Goal: Transaction & Acquisition: Purchase product/service

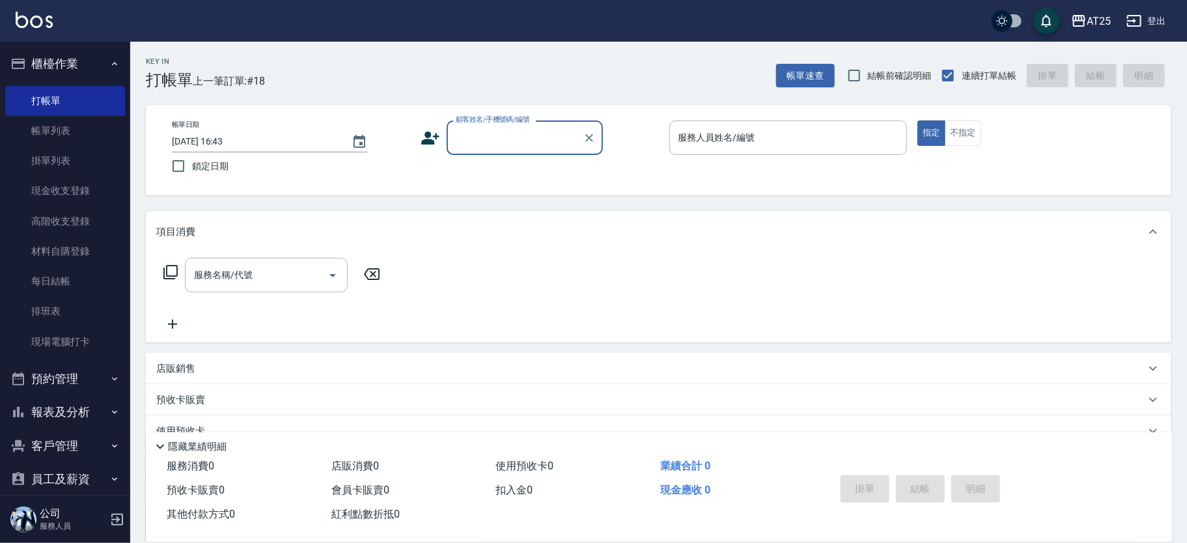
click at [512, 141] on input "顧客姓名/手機號碼/編號" at bounding box center [514, 137] width 125 height 23
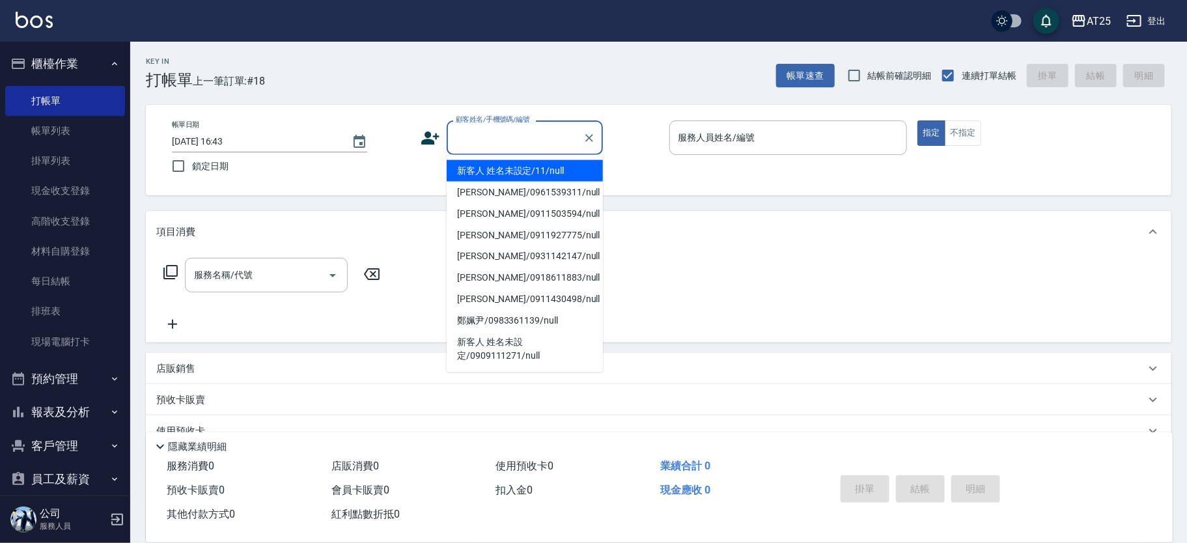
click at [529, 169] on li "新客人 姓名未設定/11/null" at bounding box center [525, 170] width 156 height 21
type input "新客人 姓名未設定/11/null"
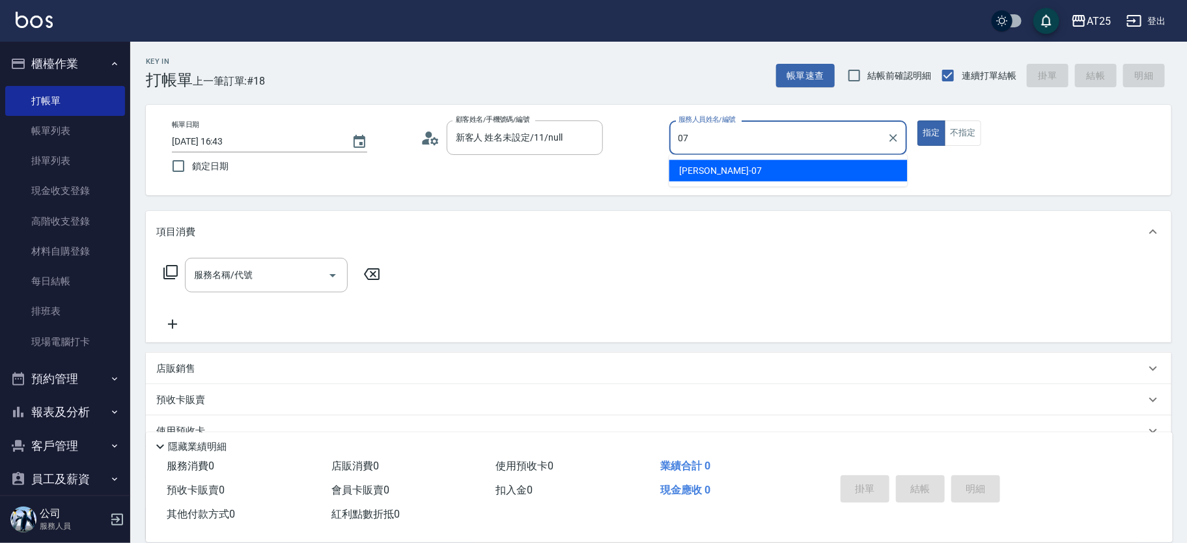
type input "Cooper-07"
type button "true"
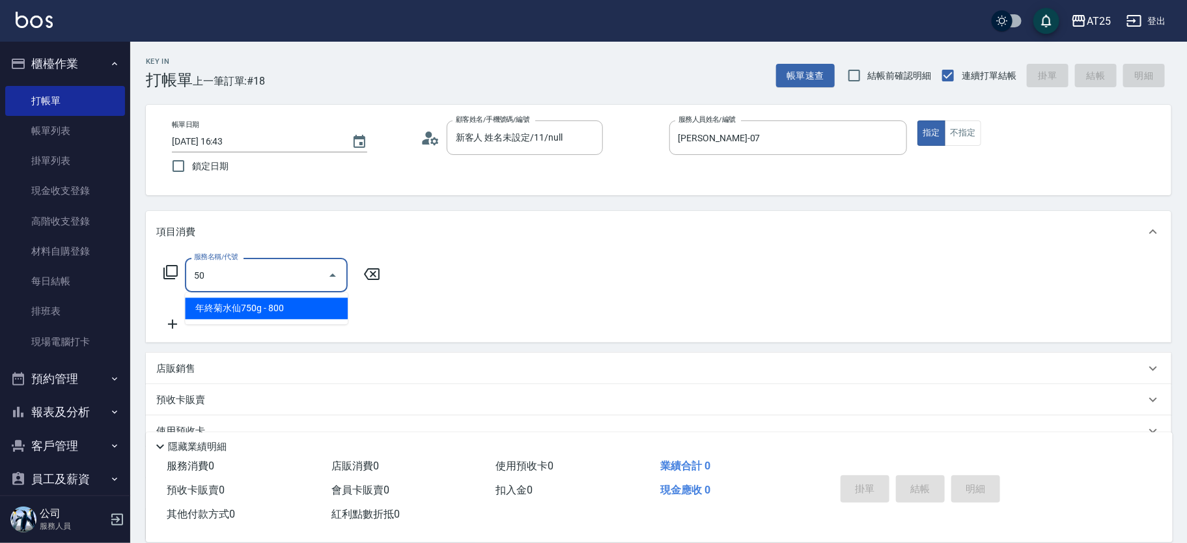
type input "501"
type input "100"
type input "染髮(501)"
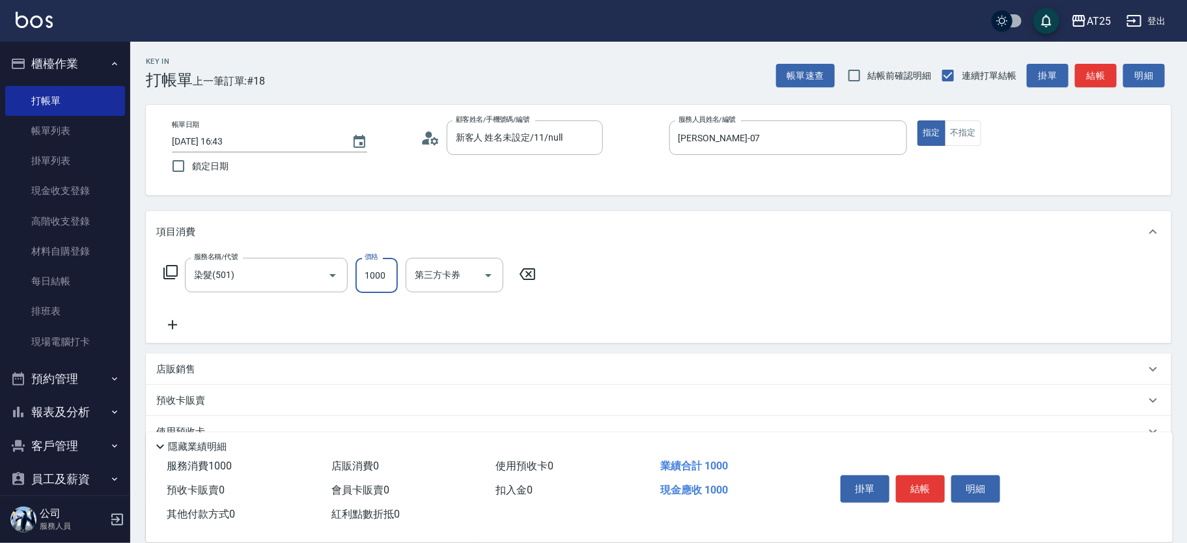
type input "0"
type input "16"
type input "10"
type input "1680"
type input "160"
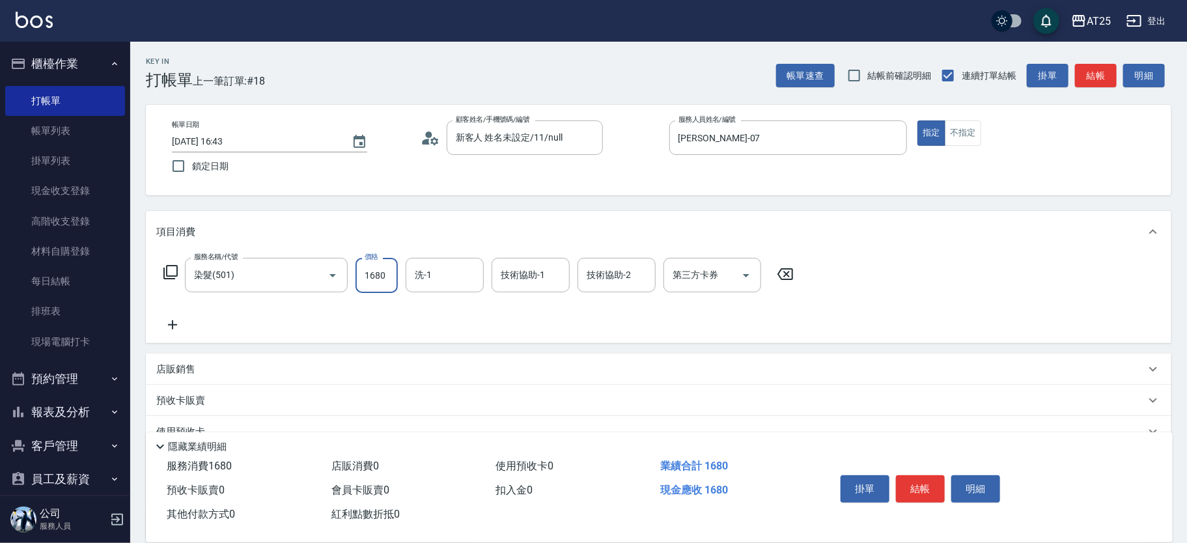
type input "1680"
type input "小祐-117"
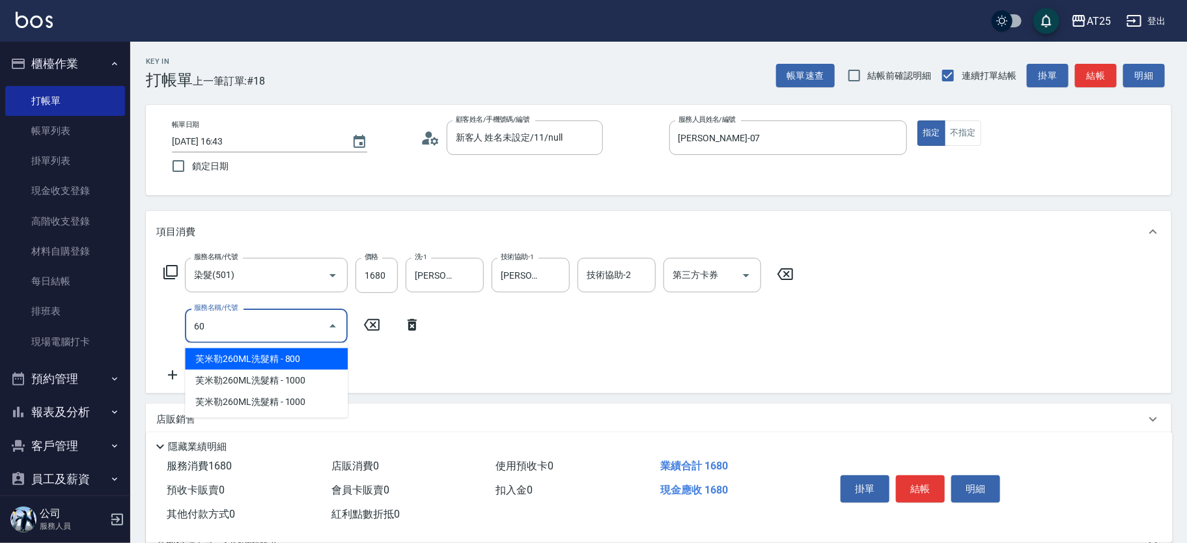
type input "601"
type input "260"
type input "自備護髮(1000上)(601)"
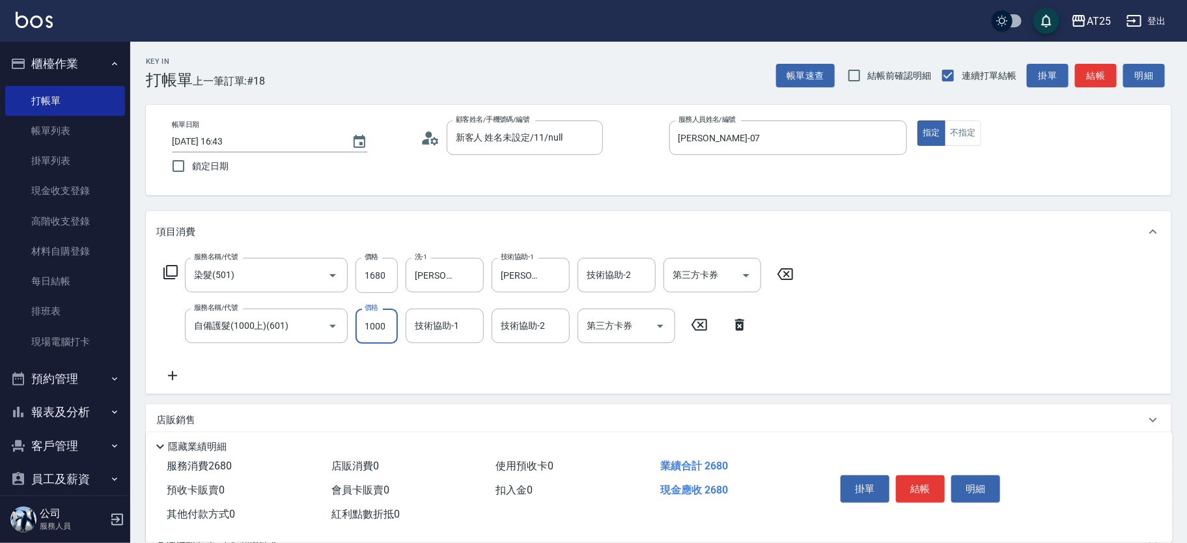
type input "160"
type input "2"
type input "170"
type input "23"
type input "190"
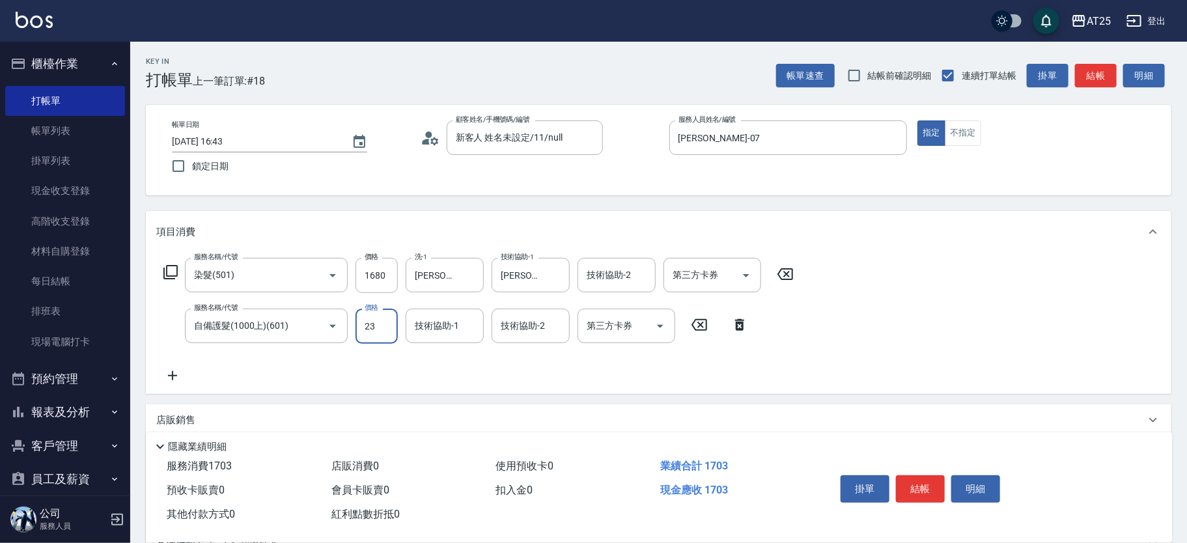
type input "230"
type input "390"
type input "2300"
type input "小祐-117"
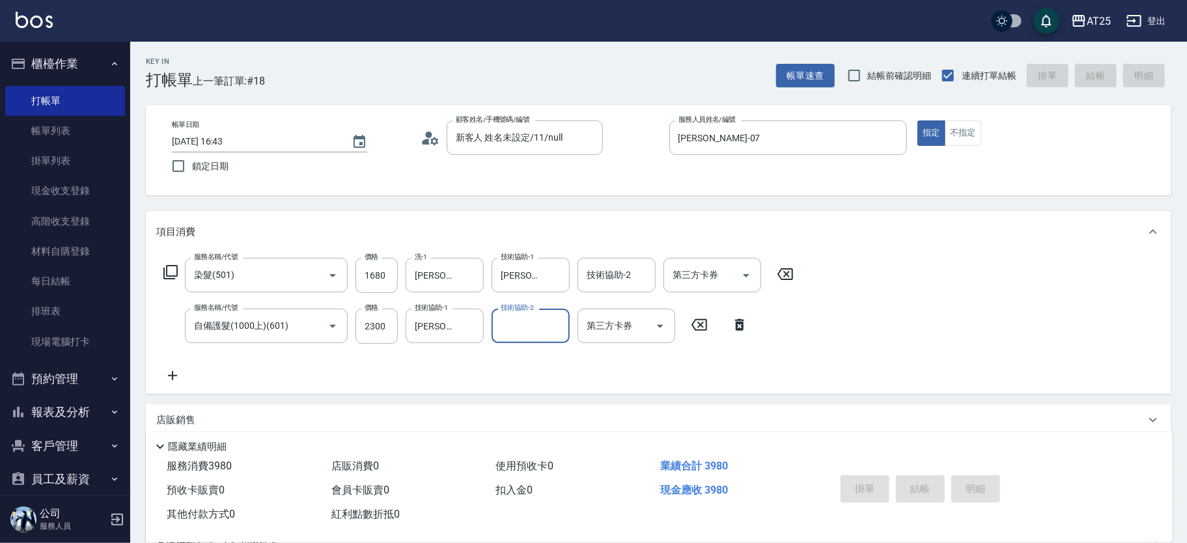
type input "2025/08/21 17:37"
type input "0"
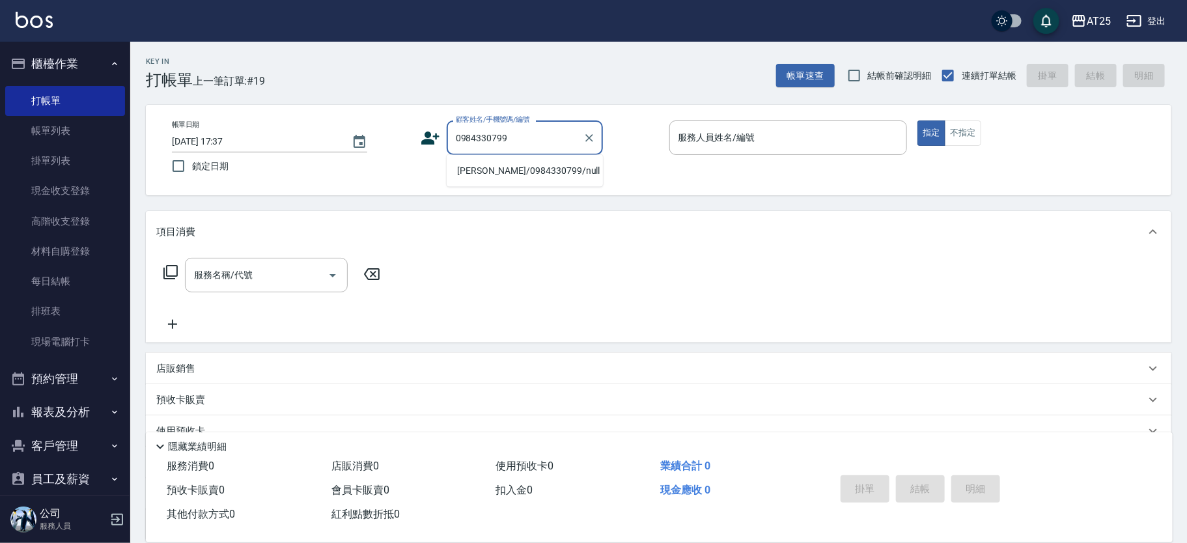
click at [547, 167] on li "吳威廷/0984330799/null" at bounding box center [525, 170] width 156 height 21
type input "吳威廷/0984330799/null"
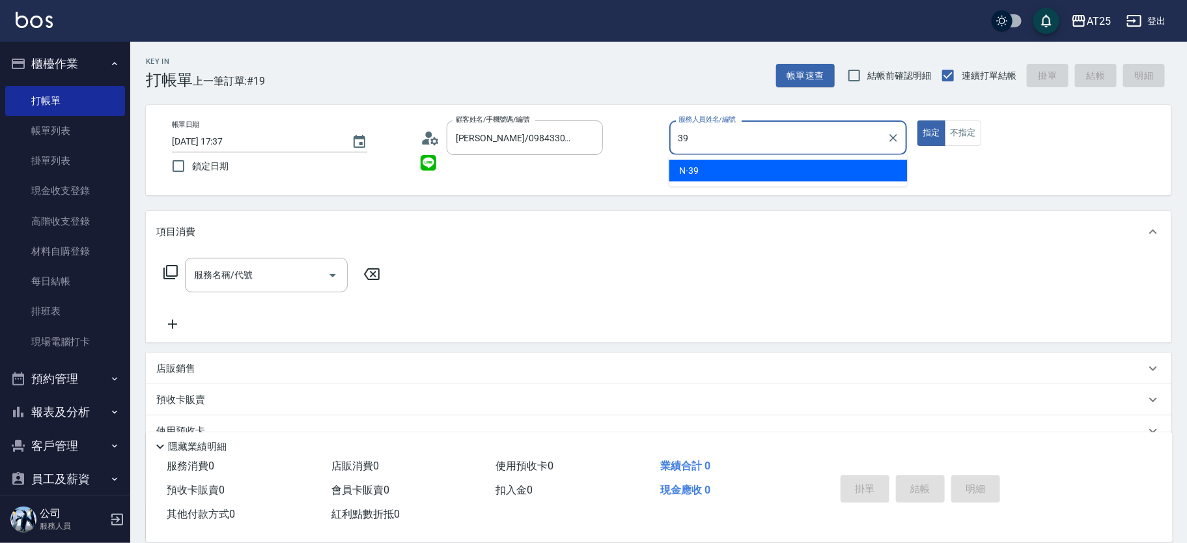
type input "N-39"
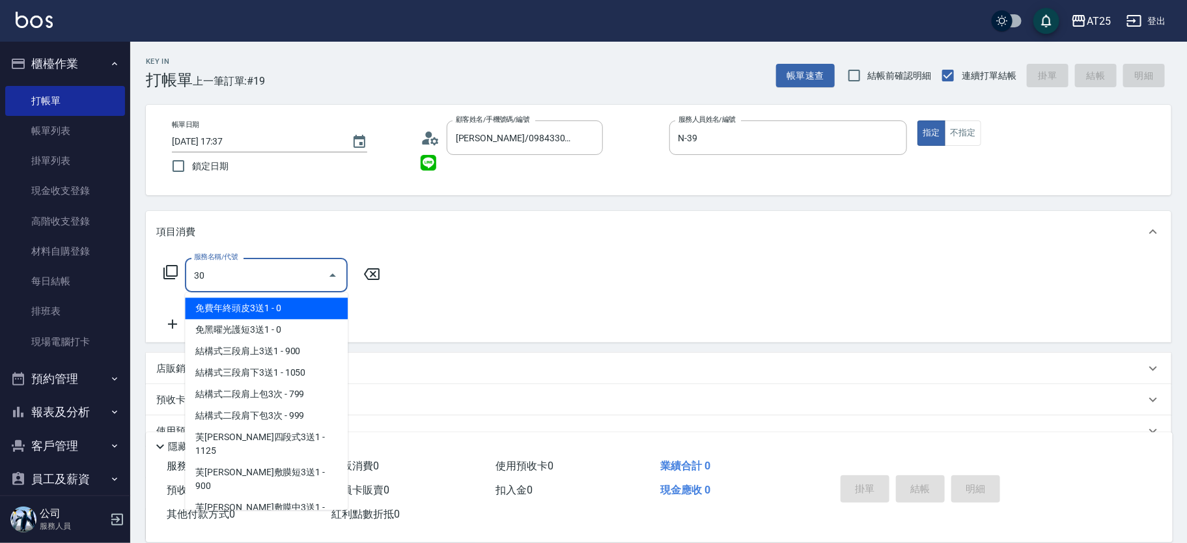
type input "301"
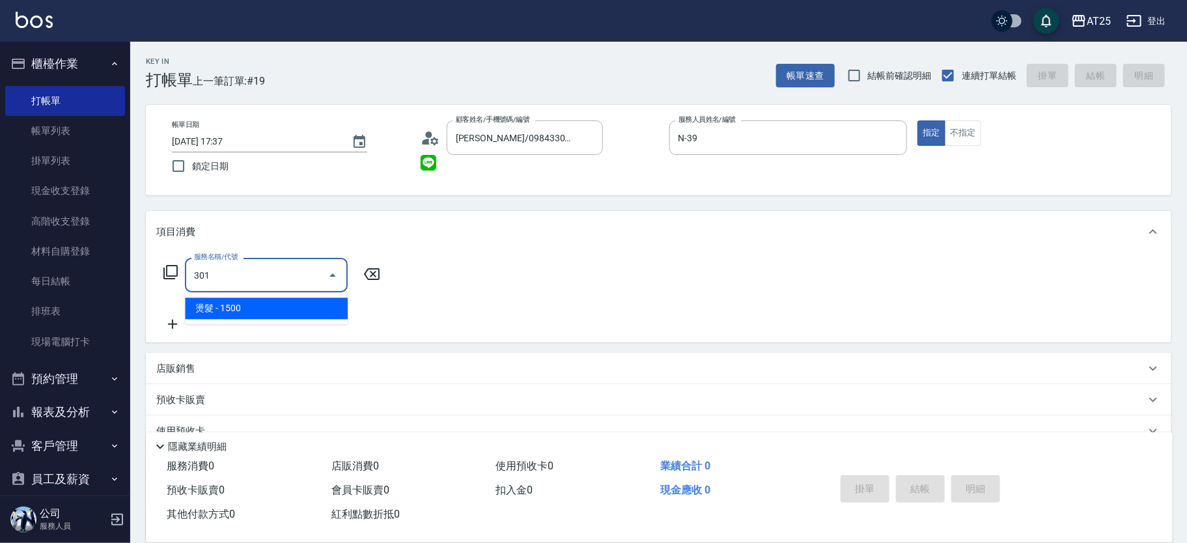
type input "150"
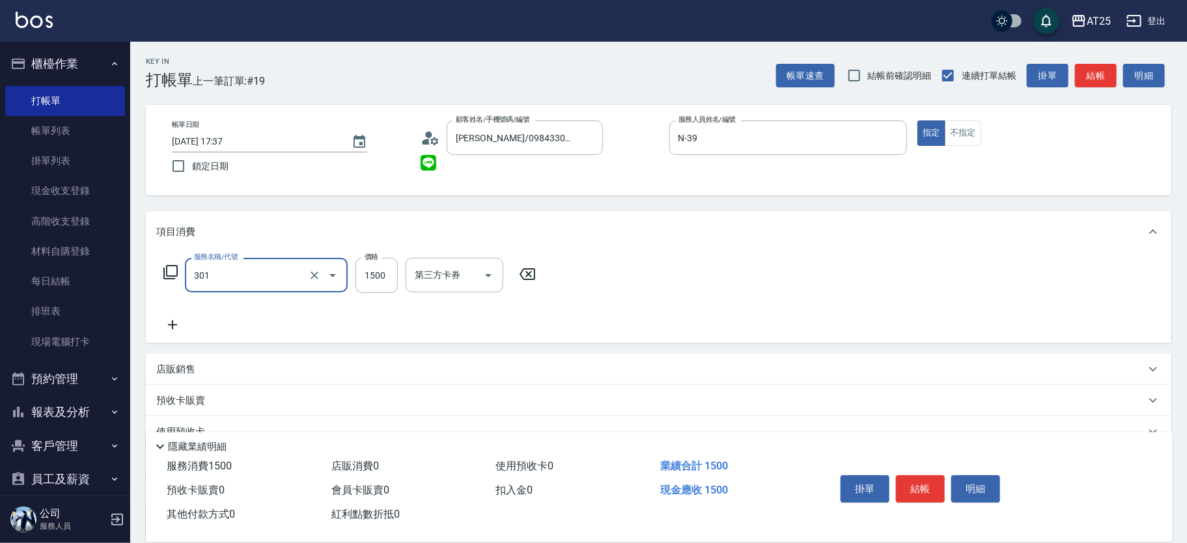
type input "燙髮(301)"
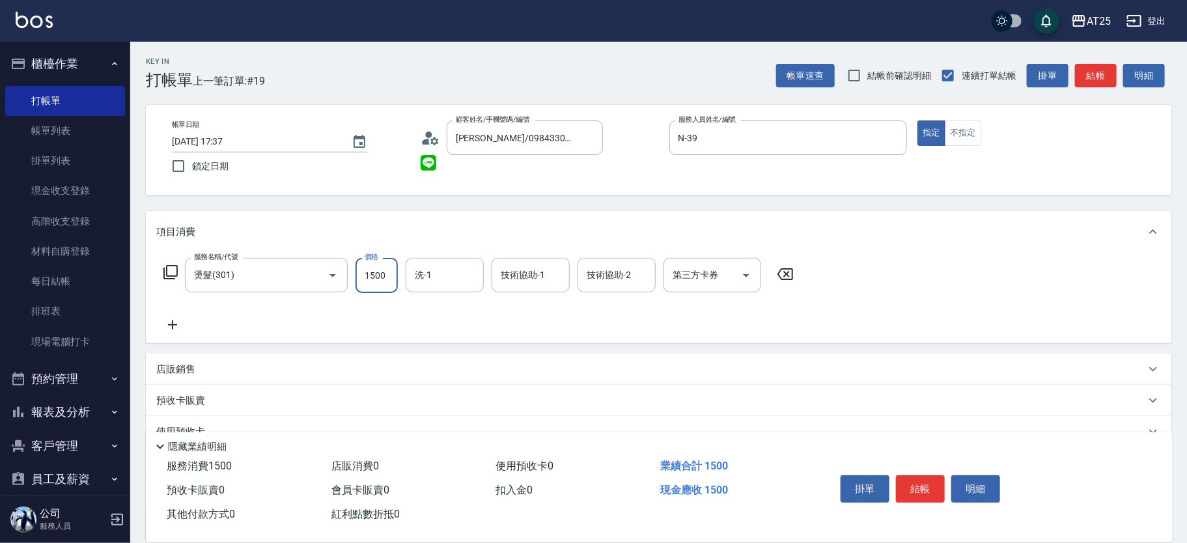
type input "0"
type input "250"
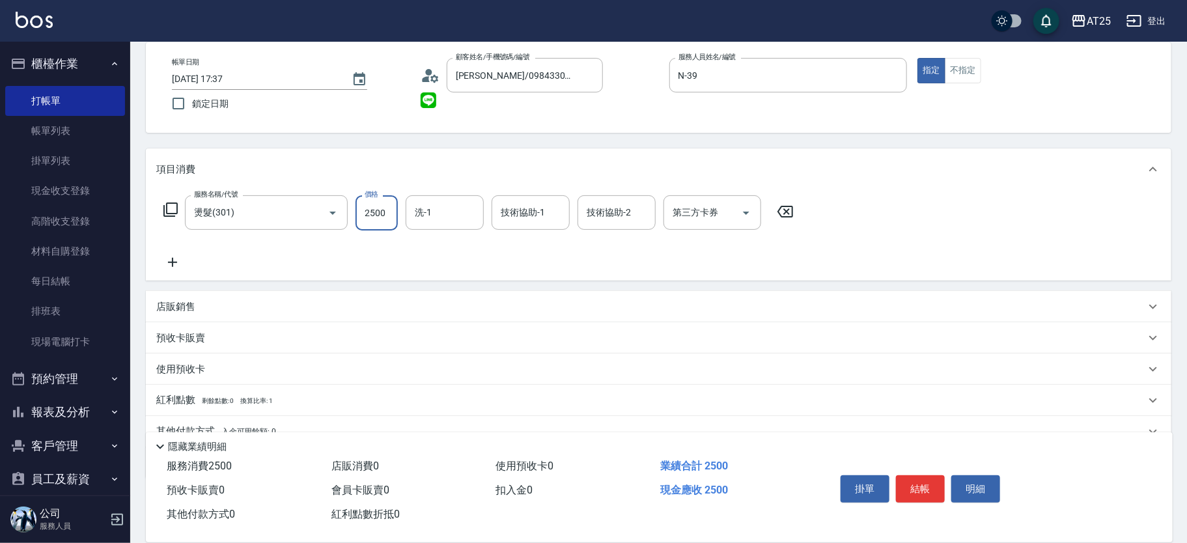
type input "2500"
click at [202, 308] on div "店販銷售" at bounding box center [650, 307] width 989 height 14
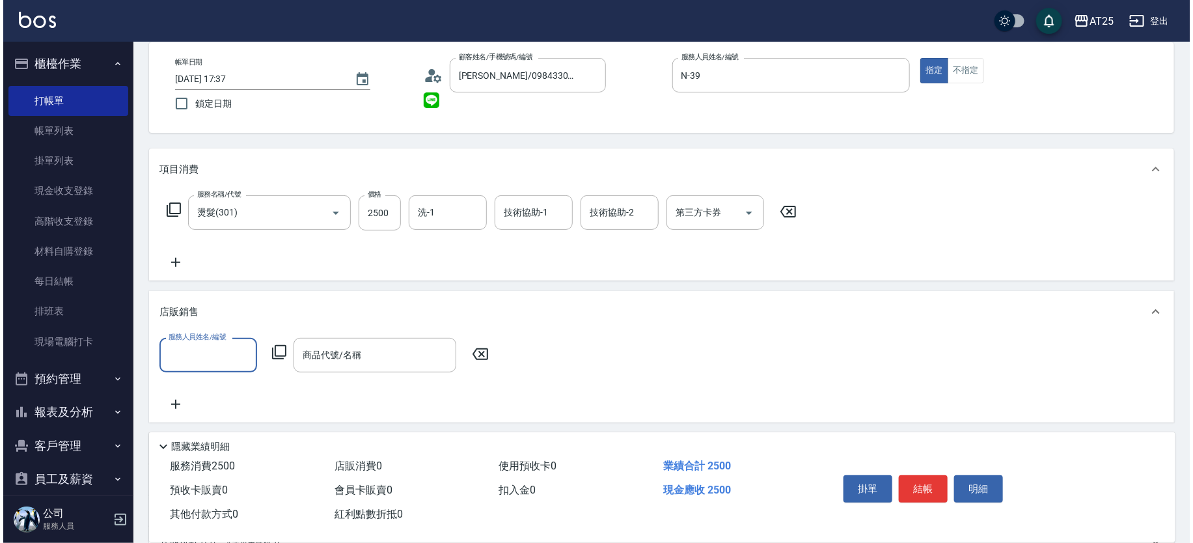
scroll to position [0, 0]
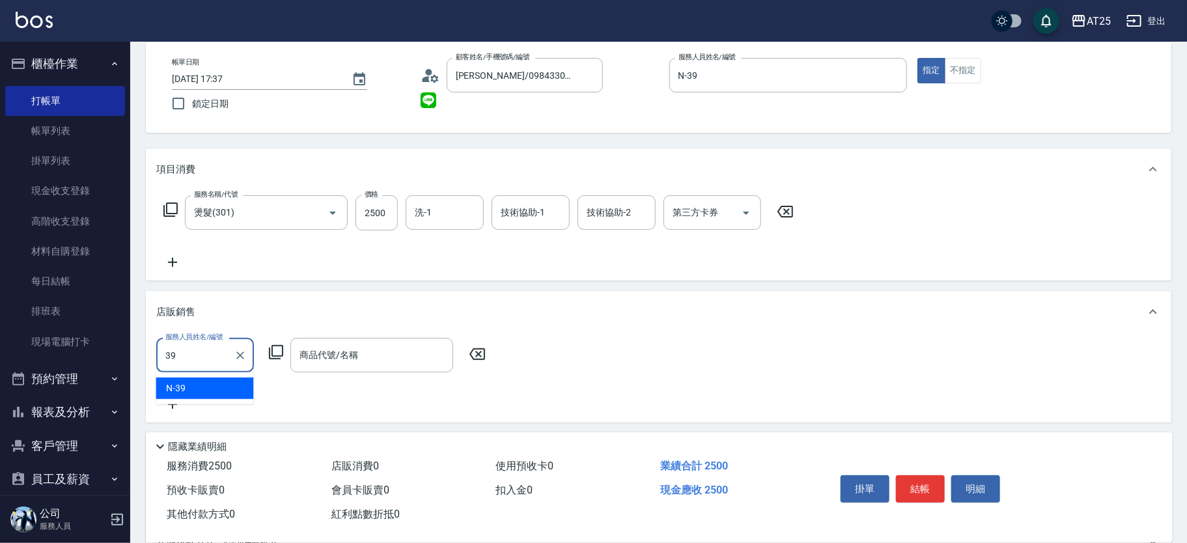
type input "N-39"
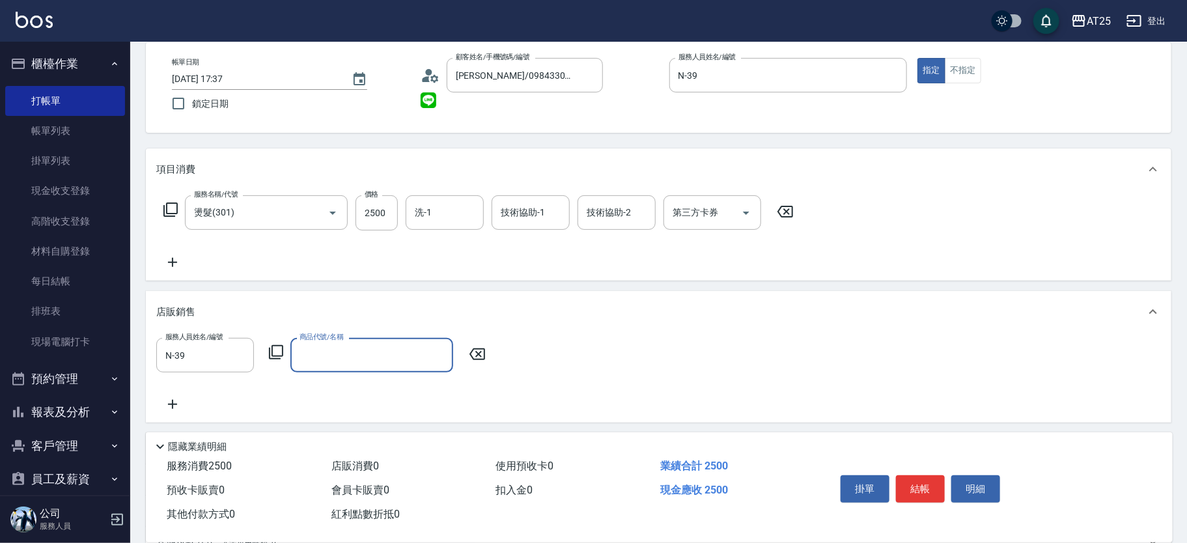
click at [281, 355] on icon at bounding box center [276, 352] width 16 height 16
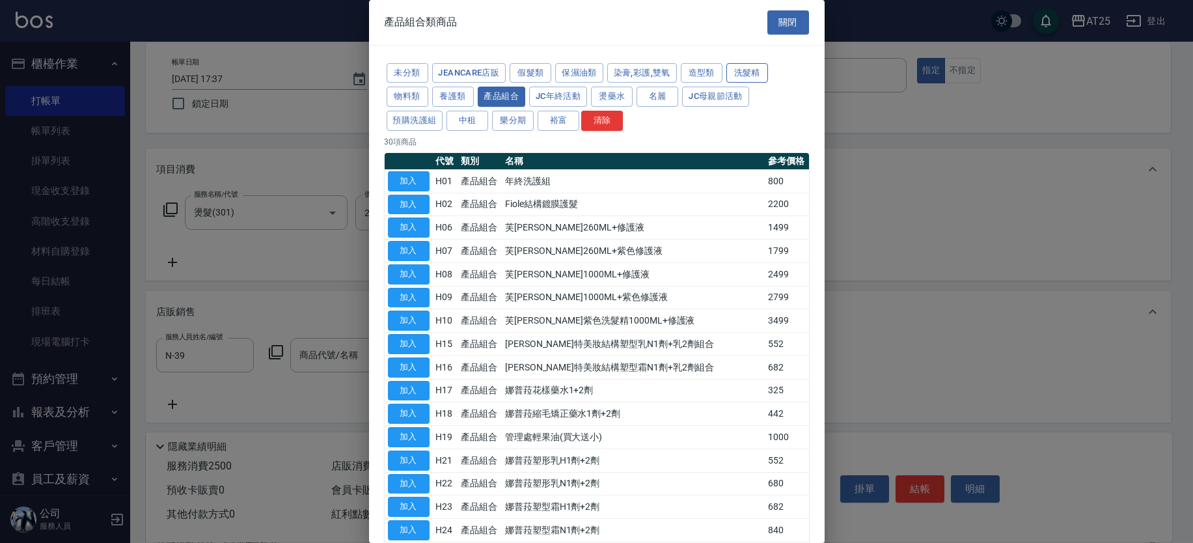
click at [749, 71] on button "洗髮精" at bounding box center [747, 73] width 42 height 20
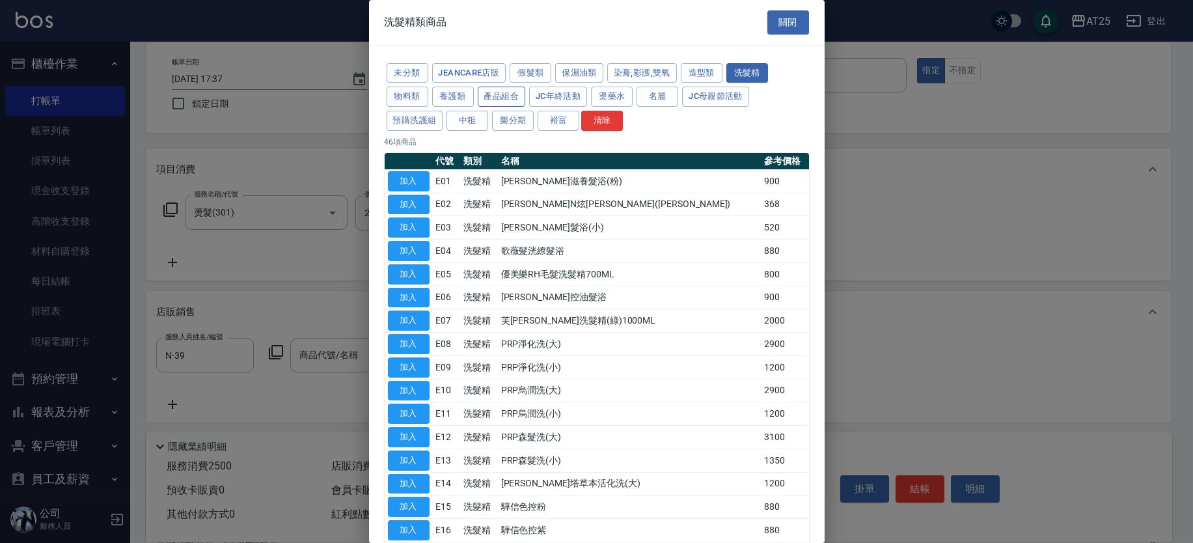
click at [492, 92] on button "產品組合" at bounding box center [502, 97] width 48 height 20
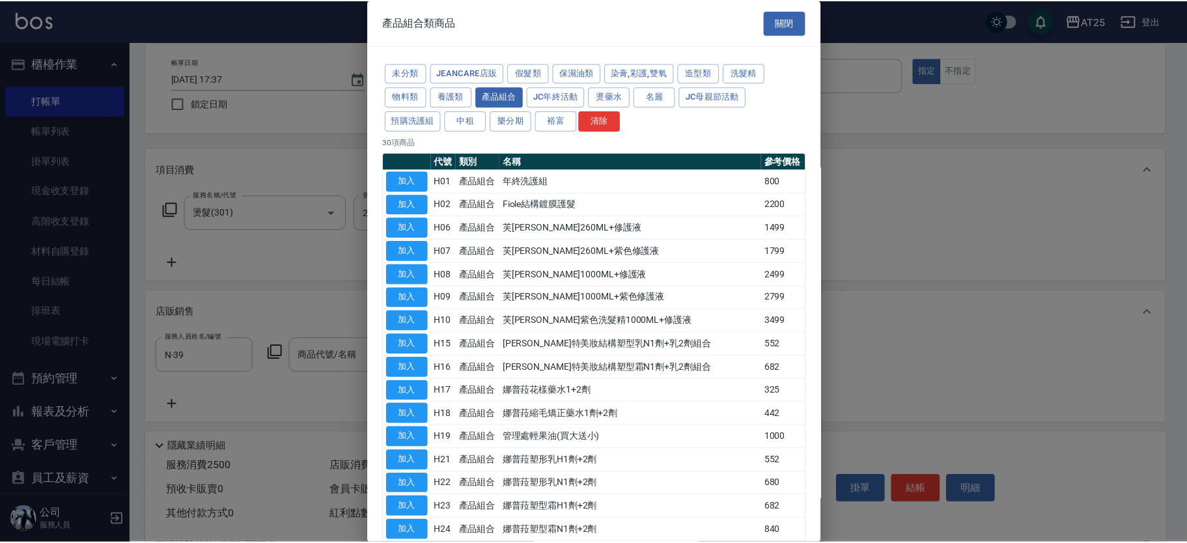
scroll to position [394, 0]
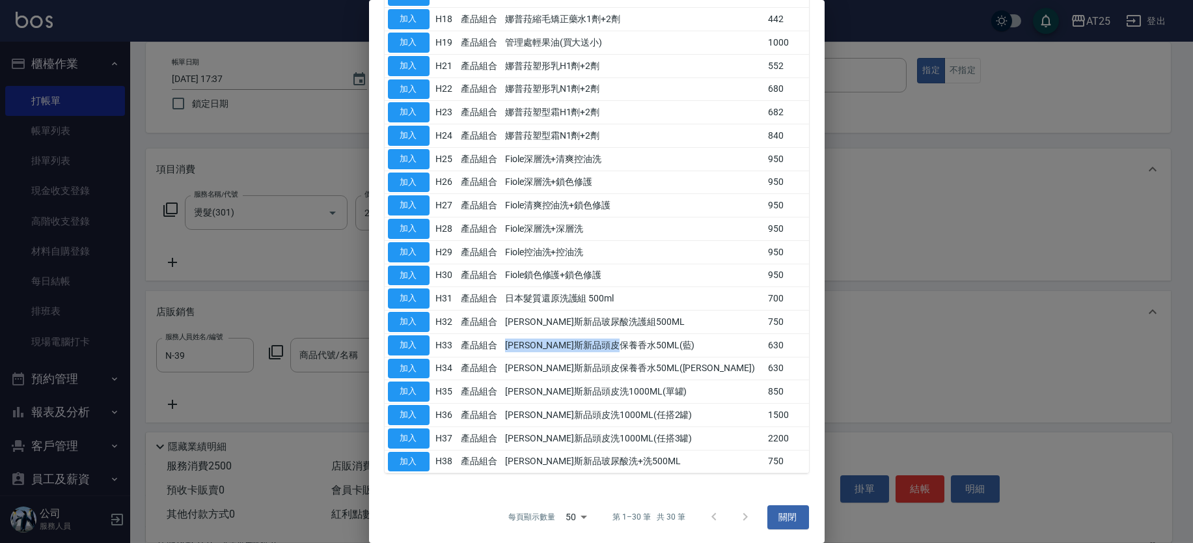
drag, startPoint x: 707, startPoint y: 344, endPoint x: 508, endPoint y: 338, distance: 198.6
click at [509, 338] on tr "加入 H33 產品組合 喬娜斯新品頭皮保養香水50ML(藍) 630" at bounding box center [597, 344] width 424 height 23
click at [411, 340] on button "加入" at bounding box center [409, 345] width 42 height 20
type input "喬娜斯新品頭皮保養香水50ML(藍)"
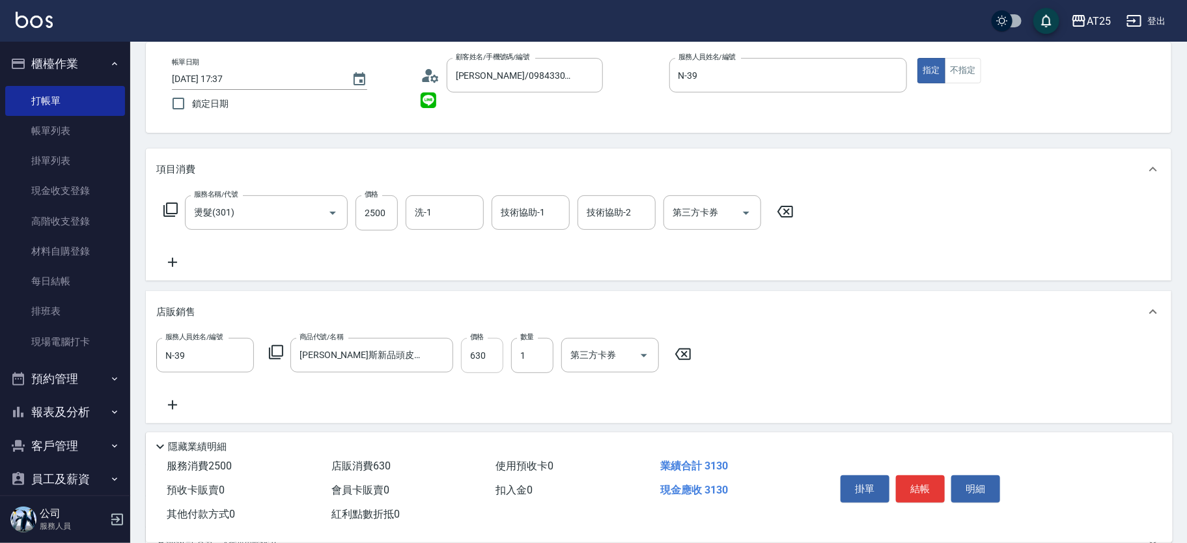
click at [478, 359] on input "630" at bounding box center [482, 355] width 42 height 35
type input "250"
type input "50"
type input "300"
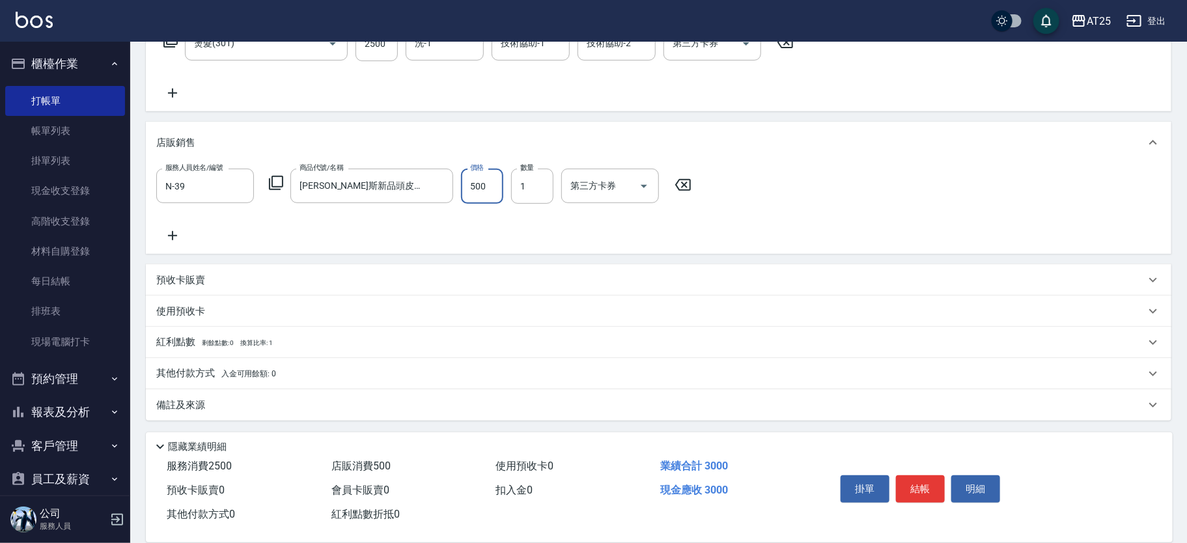
type input "500"
click at [329, 364] on div "其他付款方式 入金可用餘額: 0" at bounding box center [658, 373] width 1025 height 31
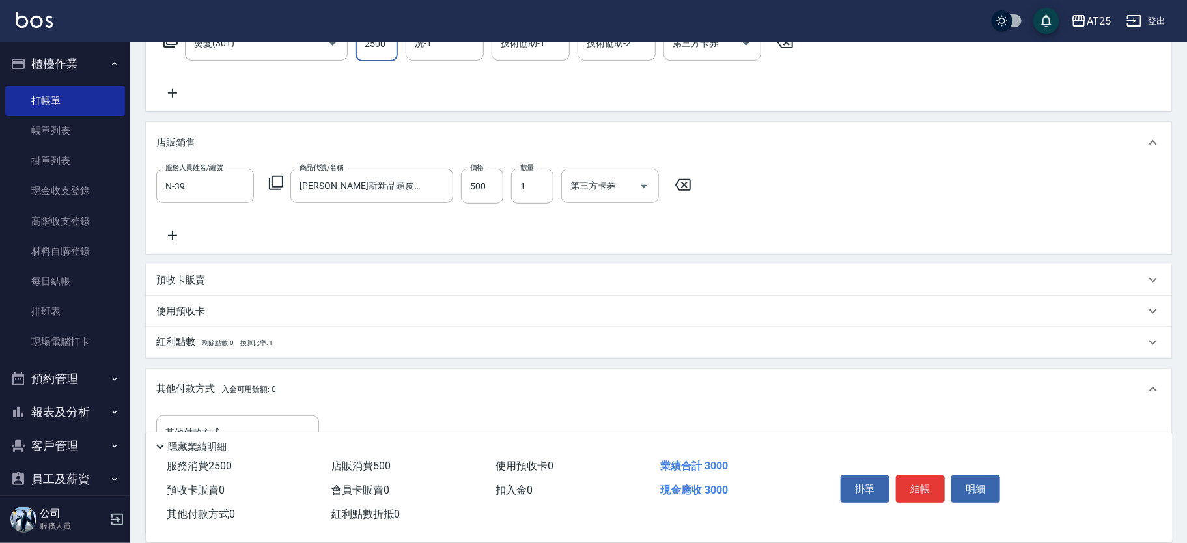
click at [381, 49] on input "2500" at bounding box center [376, 43] width 42 height 35
type input "50"
type input "24"
type input "70"
type input "244"
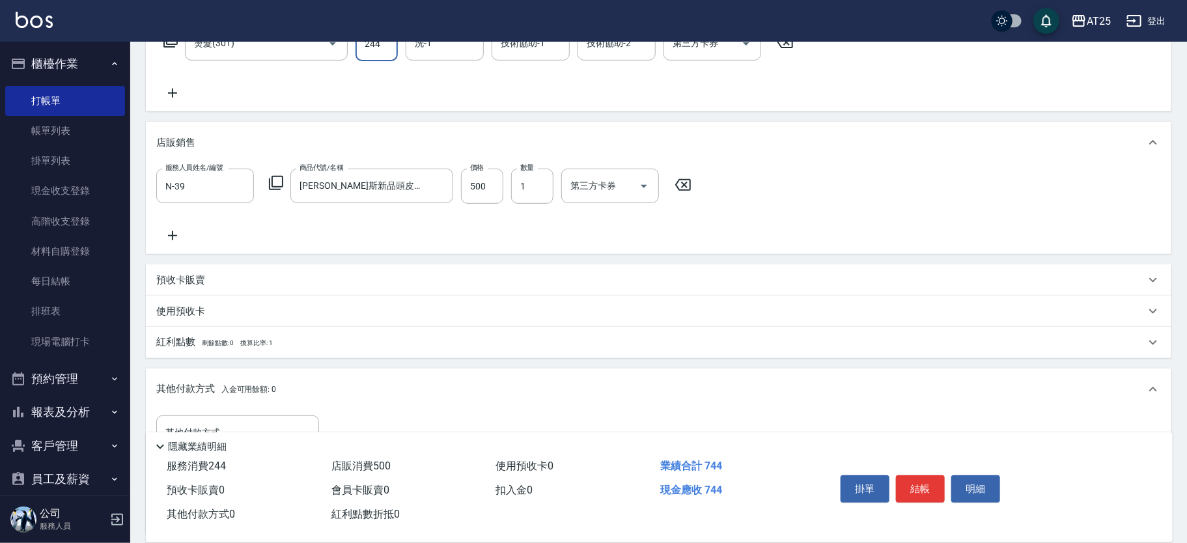
type input "290"
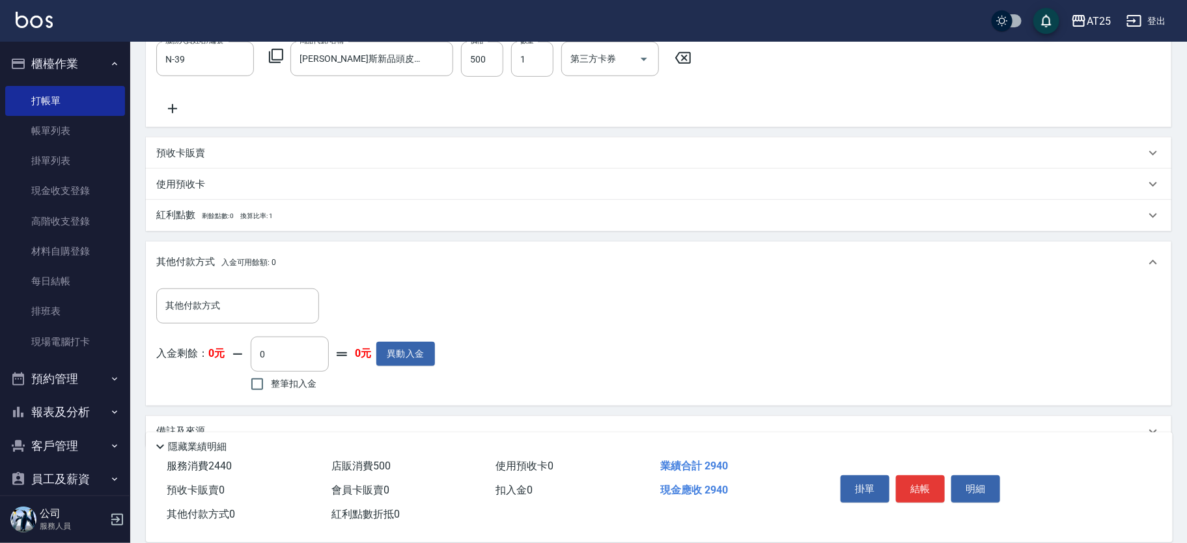
scroll to position [385, 0]
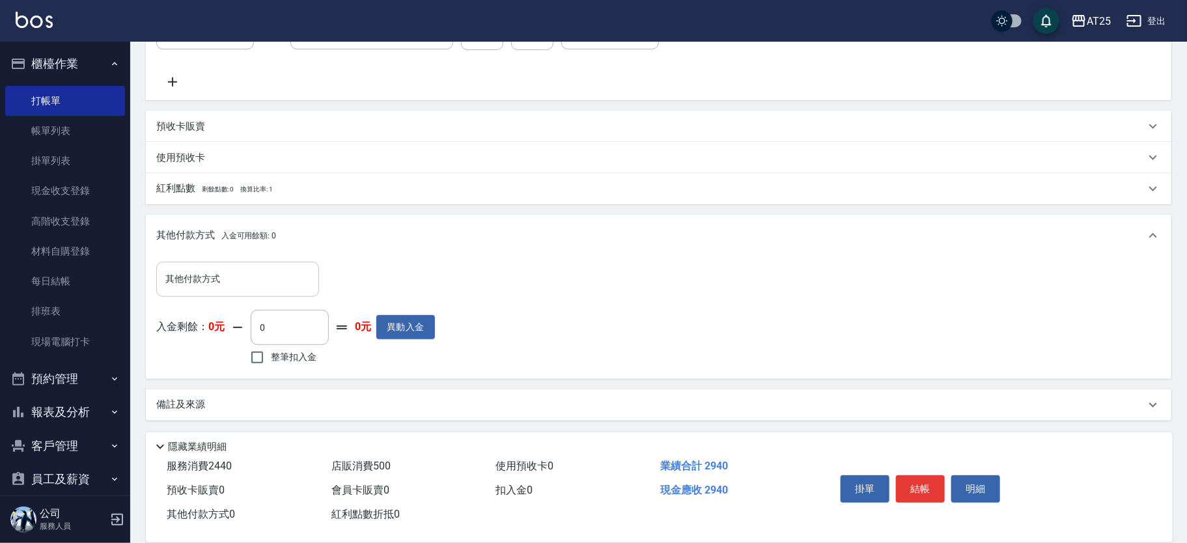
type input "2440"
click at [222, 273] on input "其他付款方式" at bounding box center [237, 279] width 151 height 23
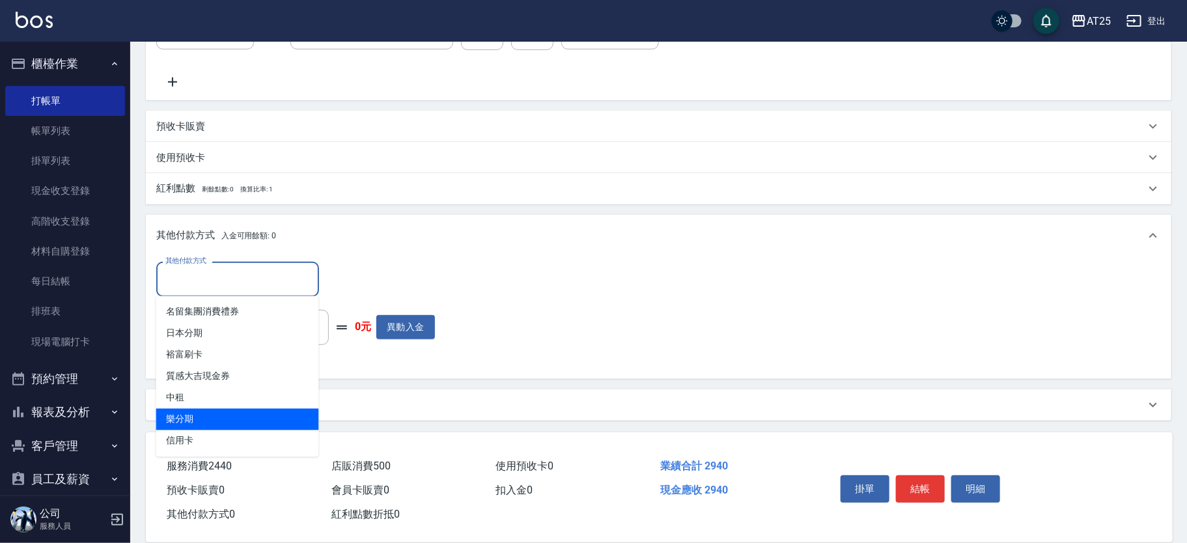
click at [204, 443] on span "信用卡" at bounding box center [237, 440] width 163 height 21
type input "信用卡"
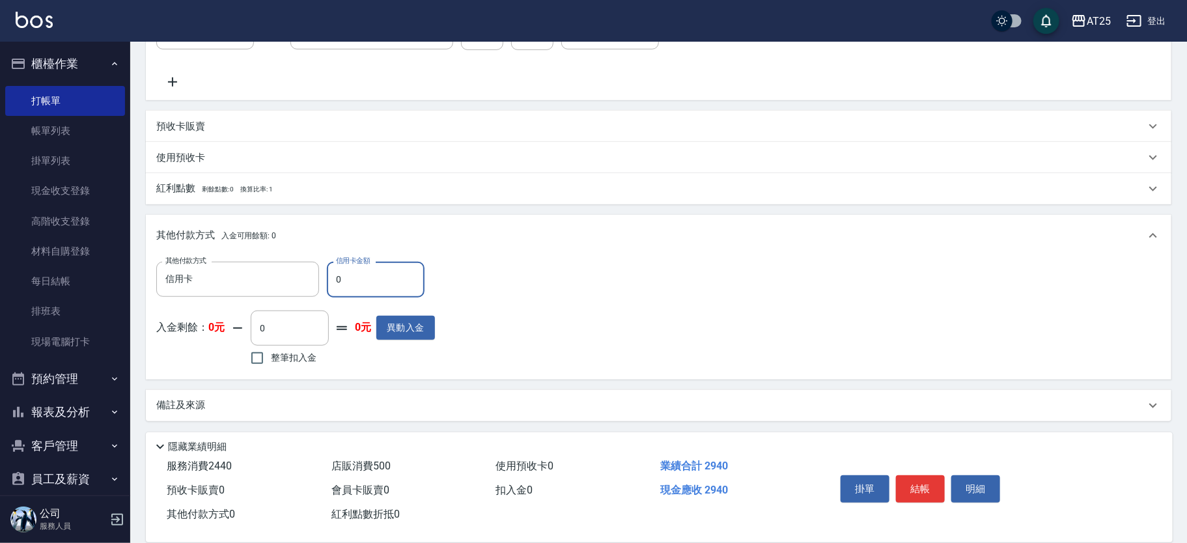
drag, startPoint x: 350, startPoint y: 276, endPoint x: 327, endPoint y: 279, distance: 22.9
click at [327, 279] on input "0" at bounding box center [376, 279] width 98 height 35
type input "2940"
type input "0"
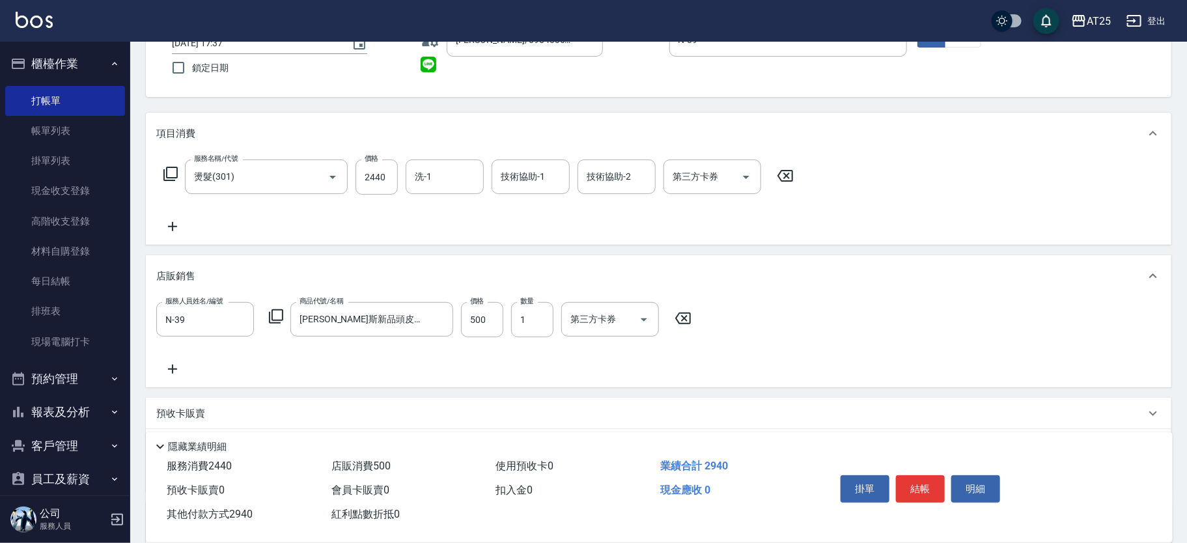
scroll to position [0, 0]
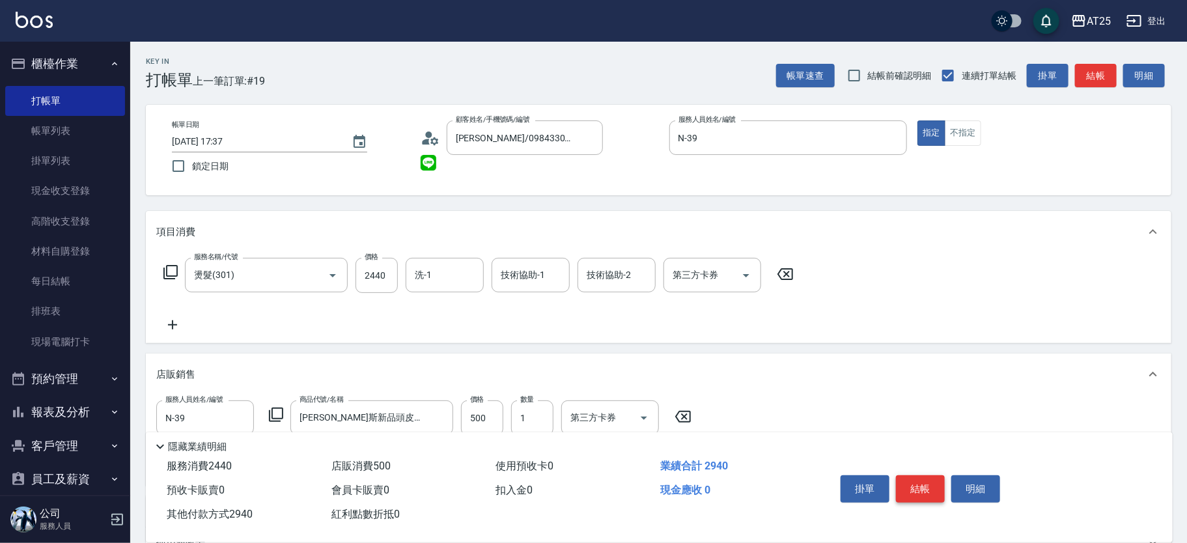
type input "2940"
click at [926, 487] on button "結帳" at bounding box center [920, 488] width 49 height 27
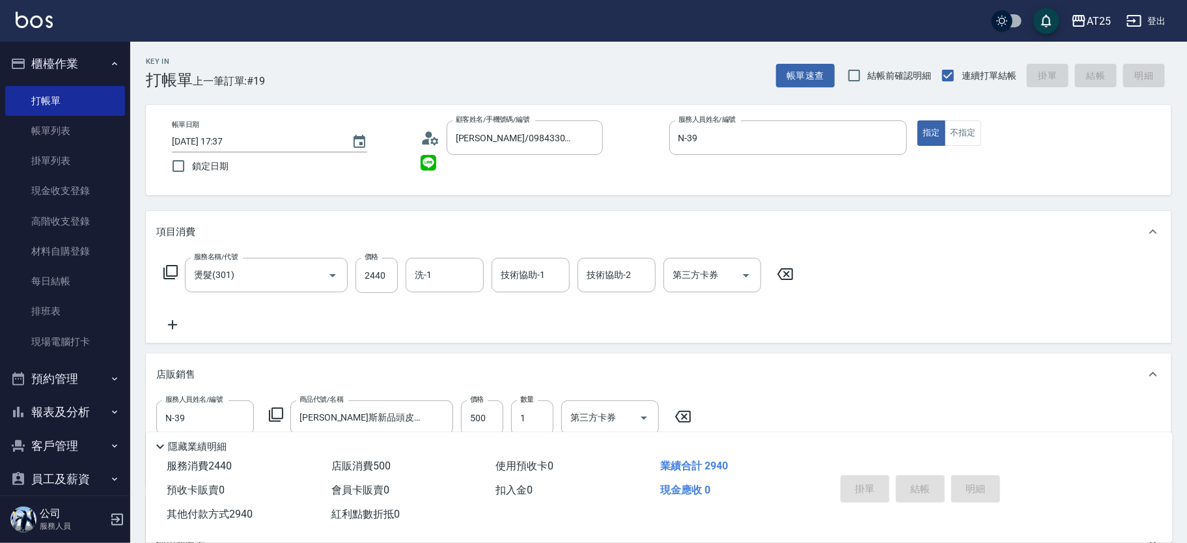
type input "2025/08/21 17:38"
